Goal: Task Accomplishment & Management: Manage account settings

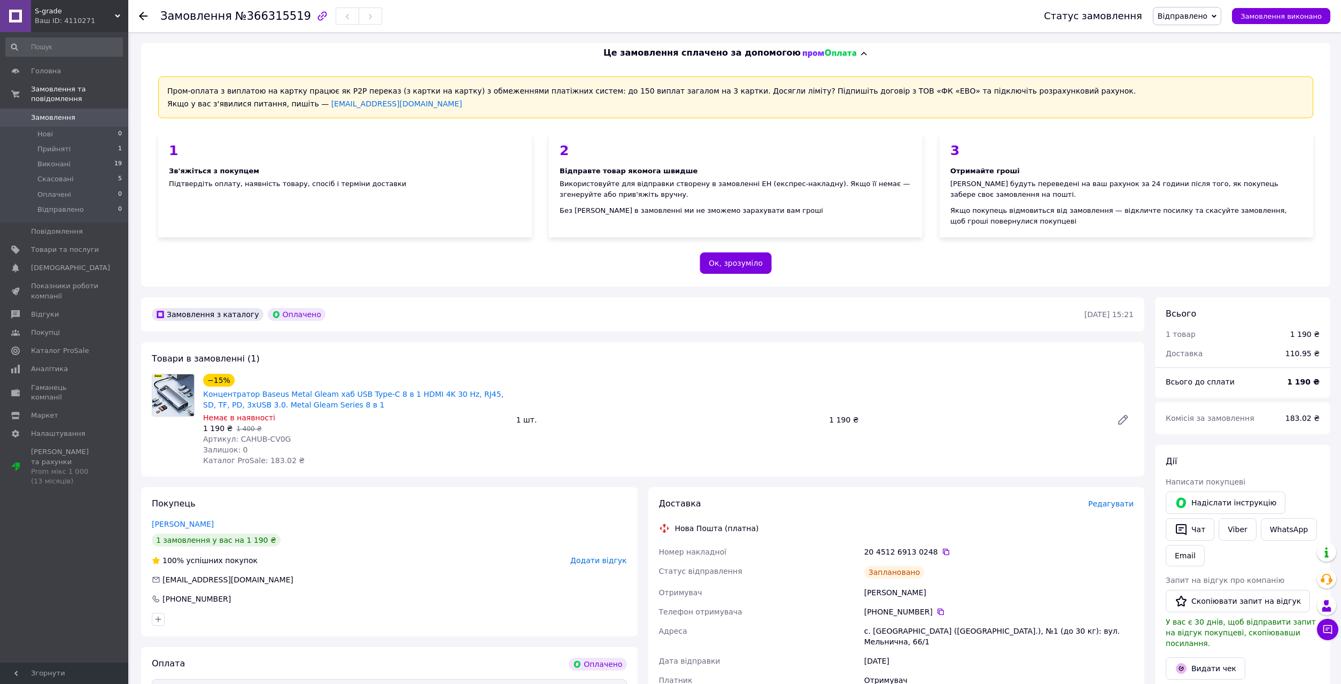
scroll to position [343, 0]
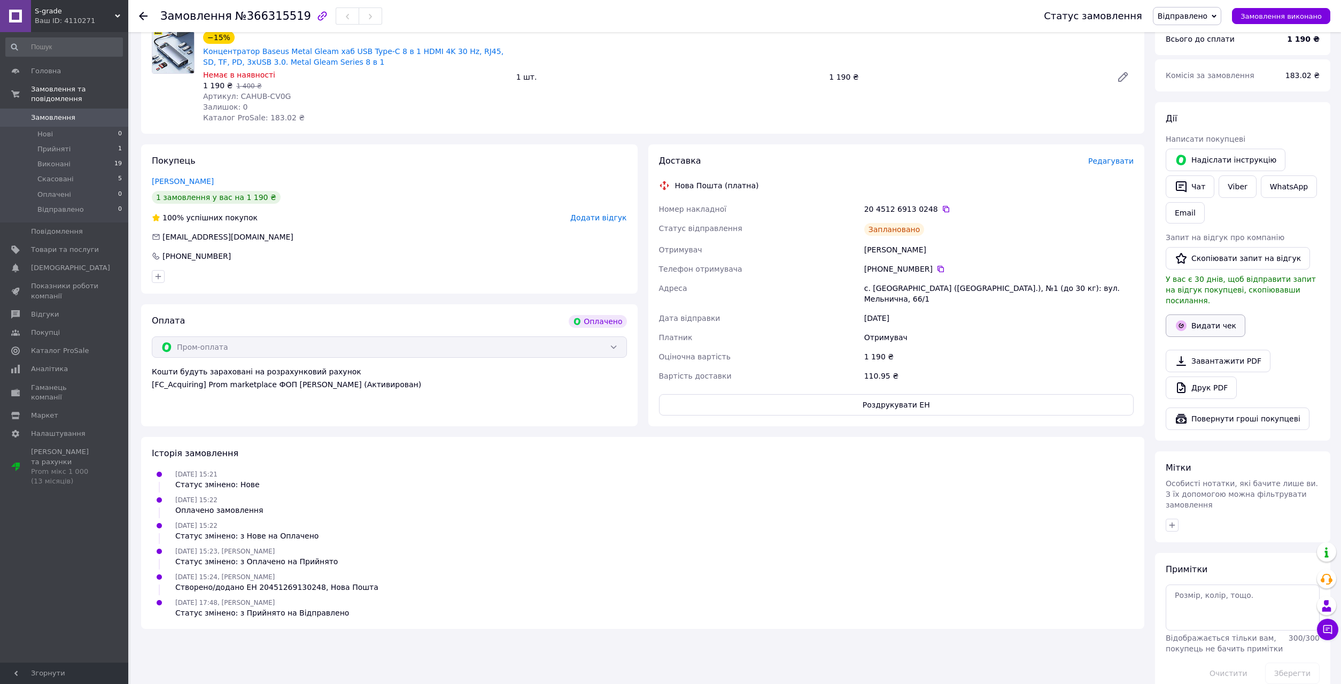
click at [1195, 314] on button "Видати чек" at bounding box center [1206, 325] width 80 height 22
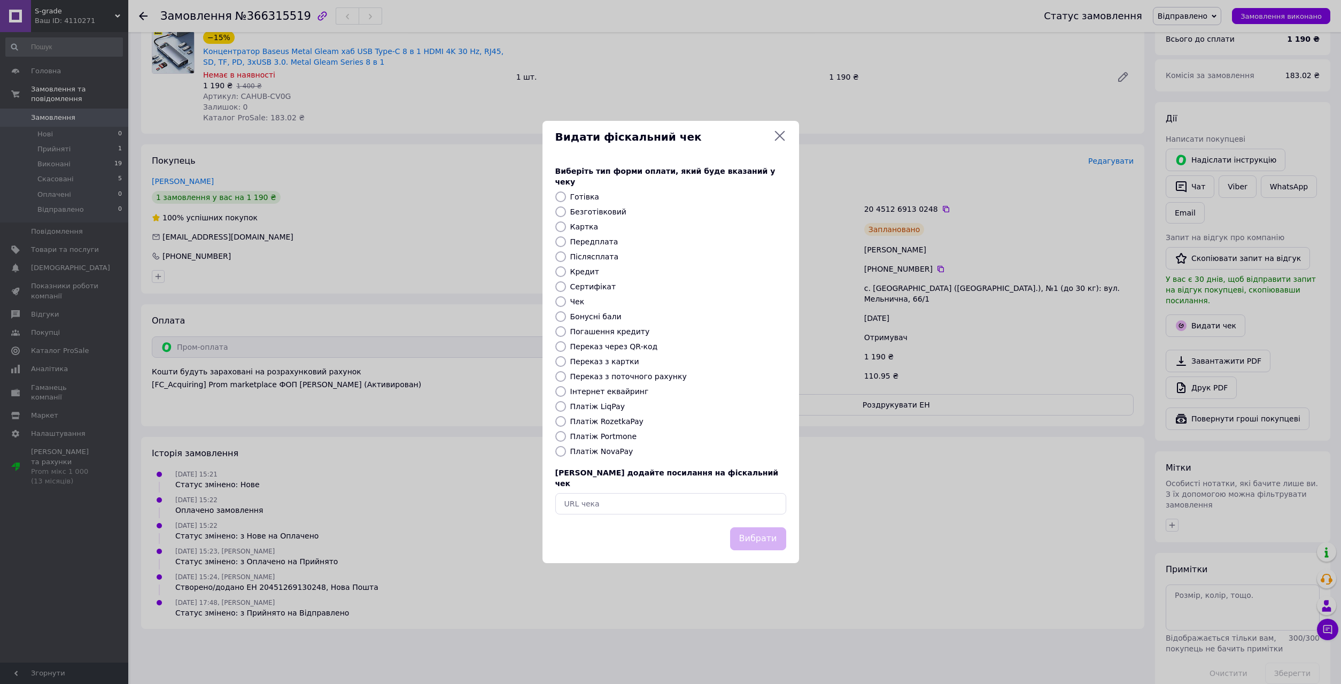
click at [778, 142] on icon at bounding box center [779, 135] width 13 height 13
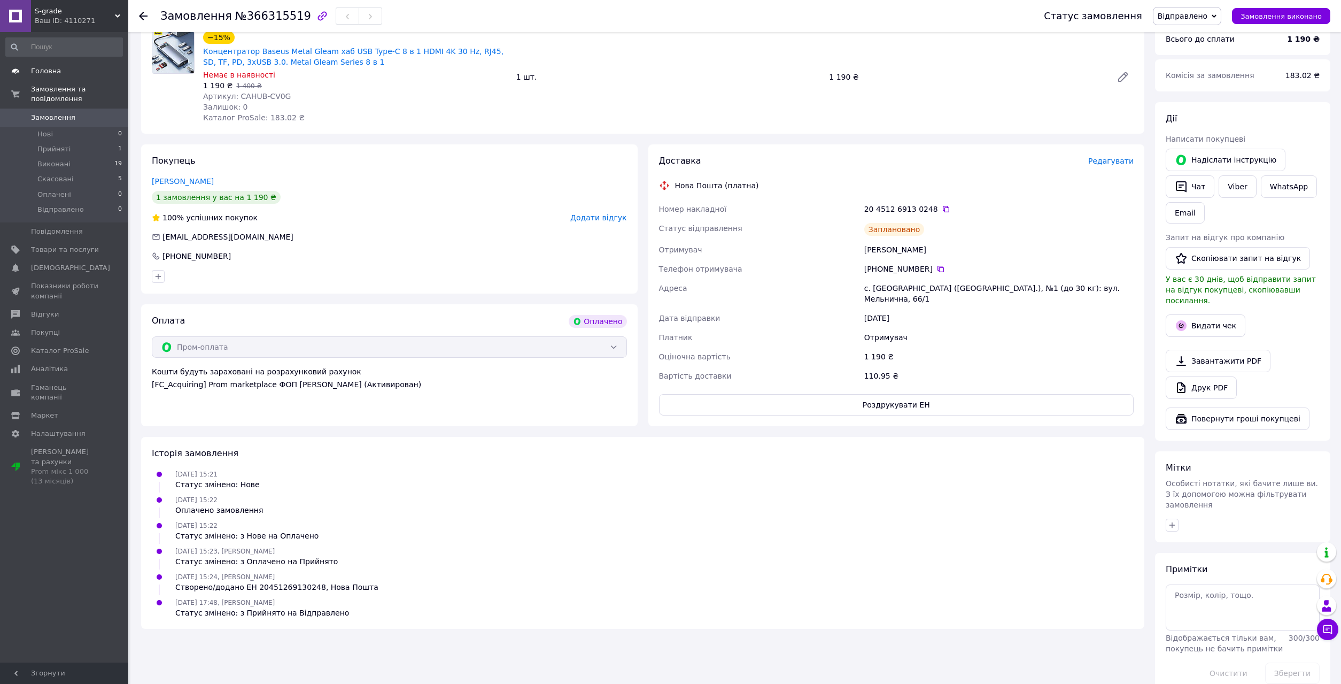
click at [45, 72] on span "Головна" at bounding box center [46, 71] width 30 height 10
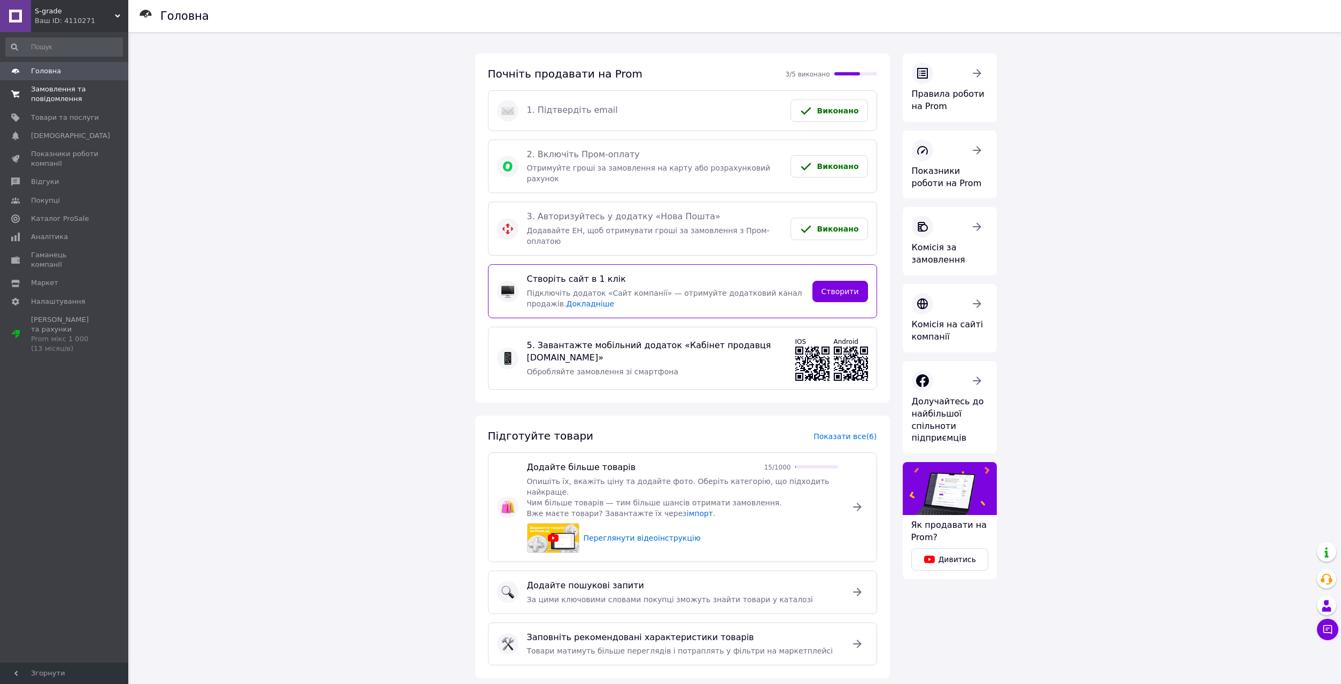
click at [42, 81] on link "Замовлення та повідомлення 0 0" at bounding box center [64, 94] width 128 height 28
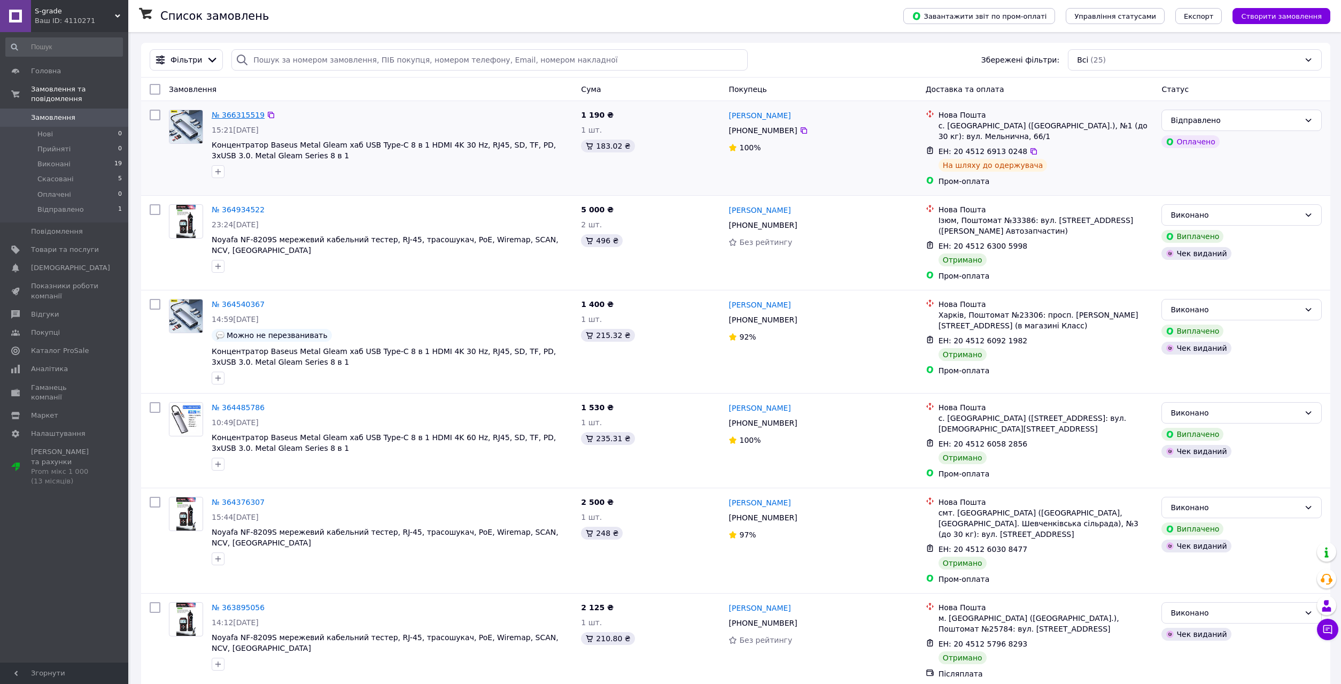
click at [235, 112] on link "№ 366315519" at bounding box center [238, 115] width 53 height 9
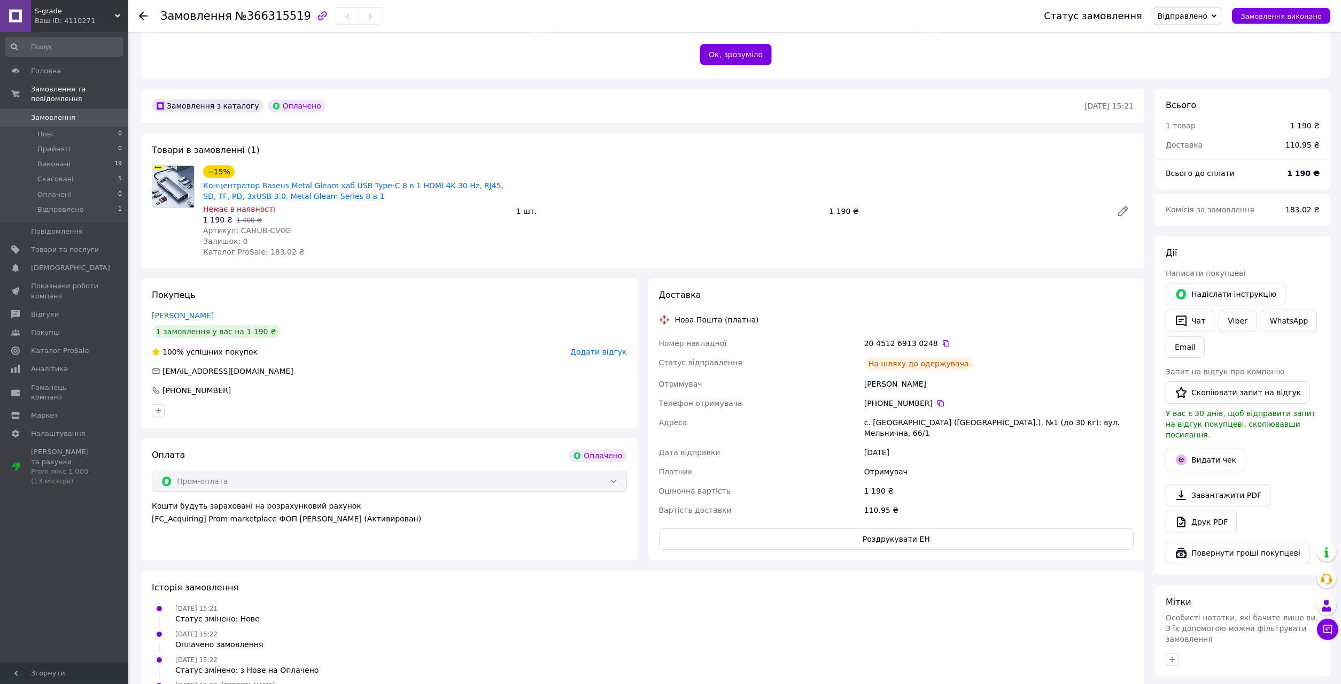
scroll to position [218, 0]
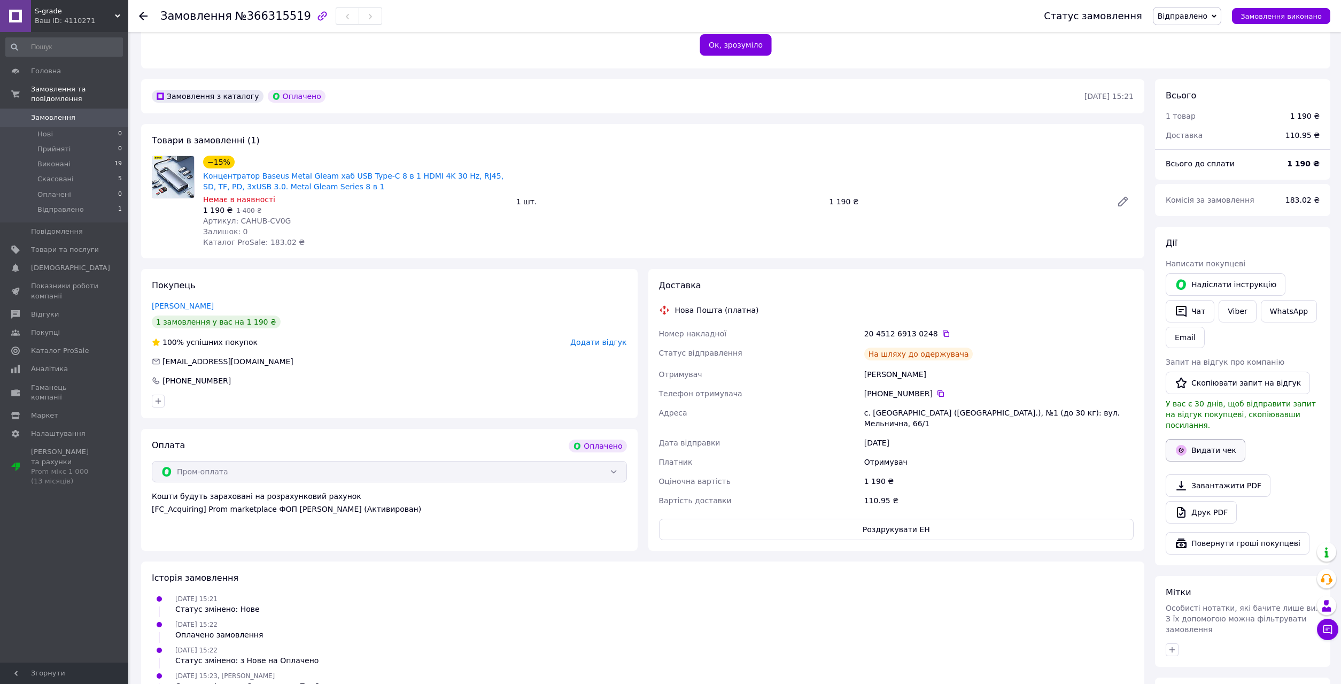
click at [1185, 445] on icon "button" at bounding box center [1181, 450] width 11 height 11
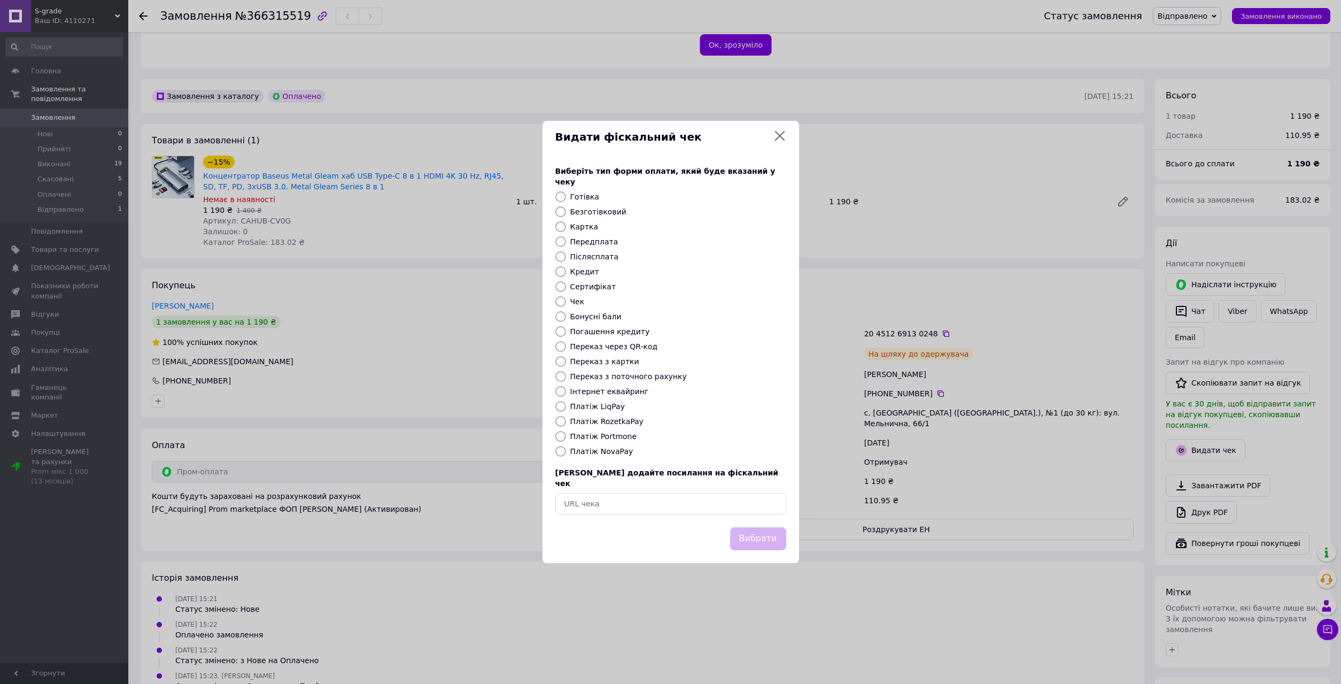
click at [582, 420] on label "Платіж RozetkaPay" at bounding box center [606, 421] width 73 height 9
click at [566, 420] on input "Платіж RozetkaPay" at bounding box center [560, 421] width 11 height 11
radio input "true"
click at [765, 530] on button "Вибрати" at bounding box center [758, 538] width 56 height 23
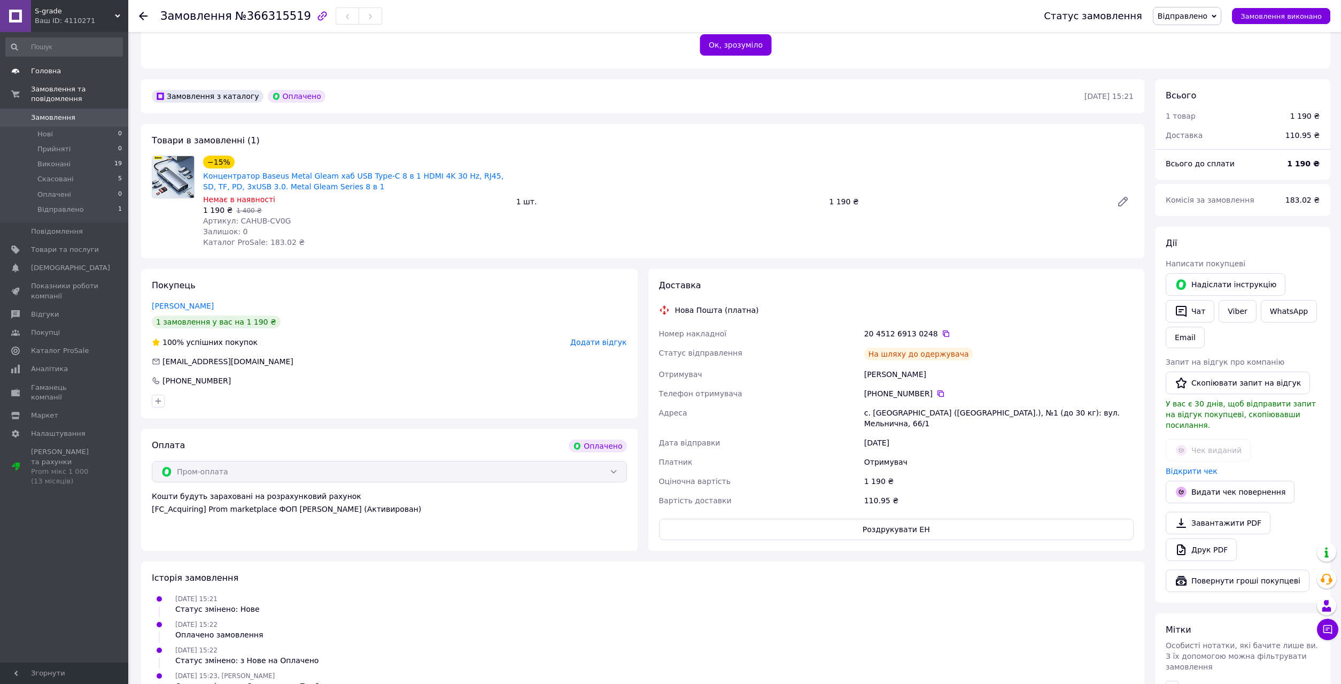
click at [51, 68] on span "Головна" at bounding box center [46, 71] width 30 height 10
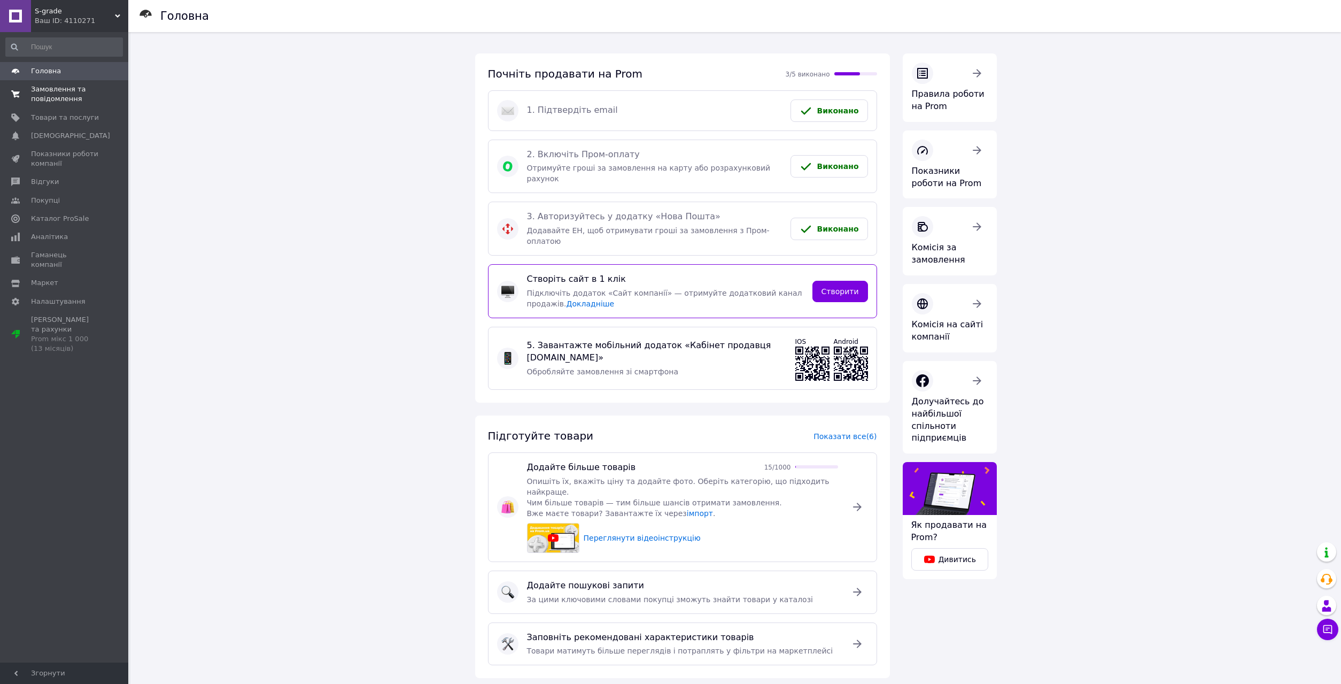
click at [59, 91] on span "Замовлення та повідомлення" at bounding box center [65, 93] width 68 height 19
